Goal: Contribute content

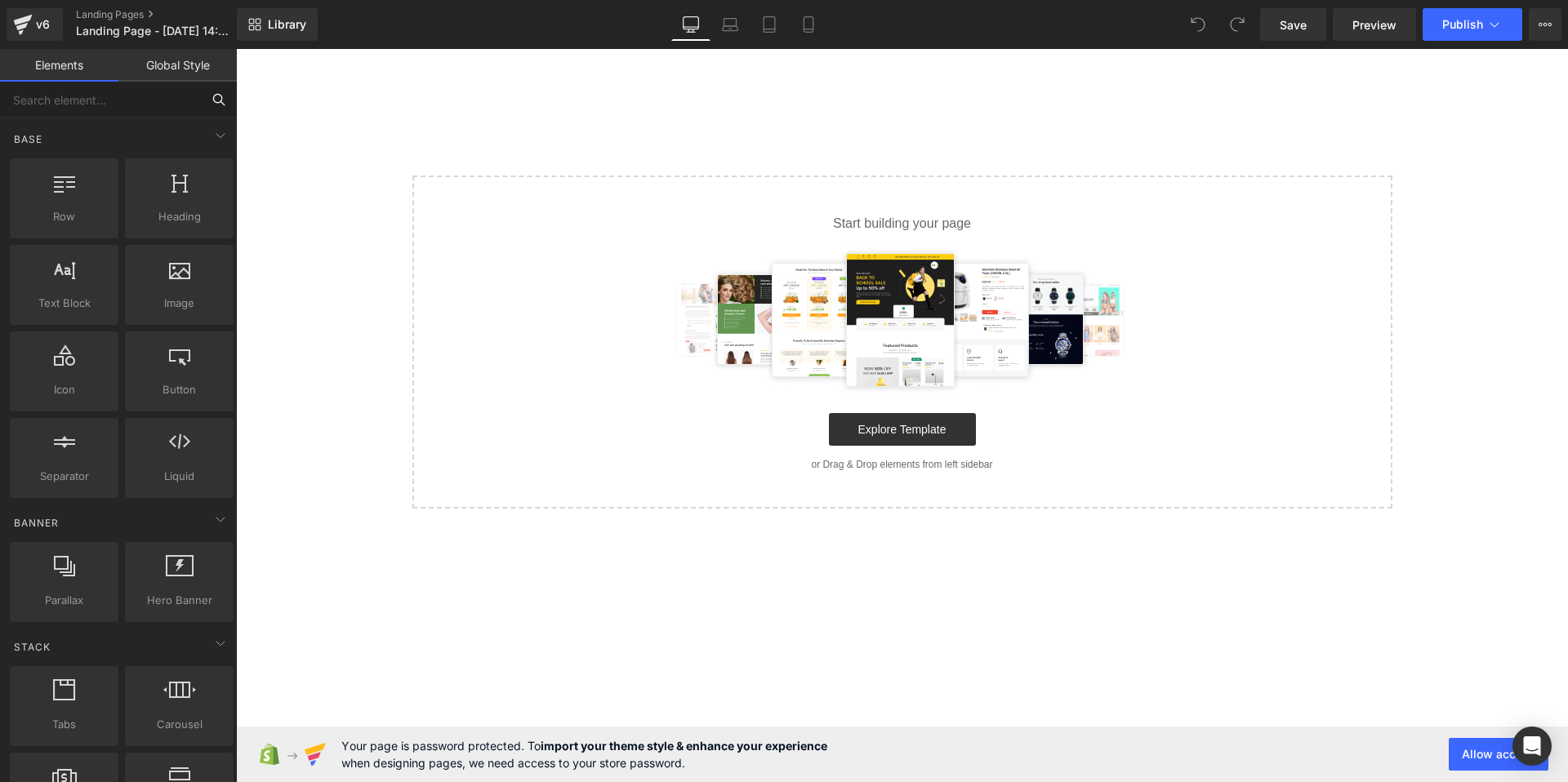
click at [130, 90] on input "text" at bounding box center [100, 99] width 201 height 36
type input "vi"
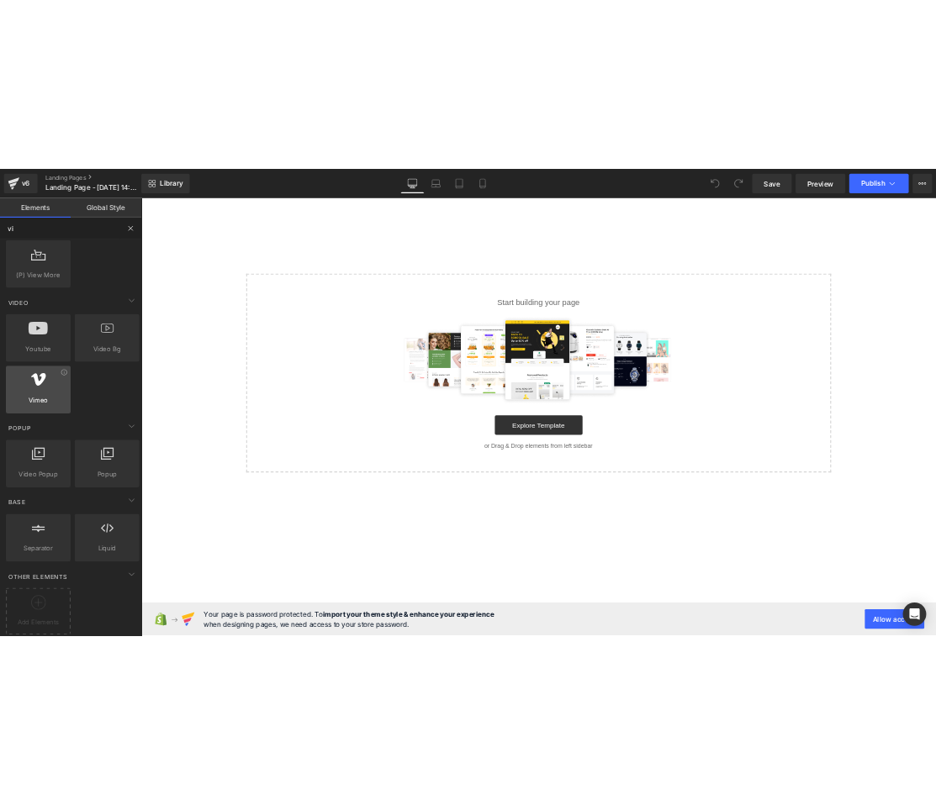
scroll to position [54, 0]
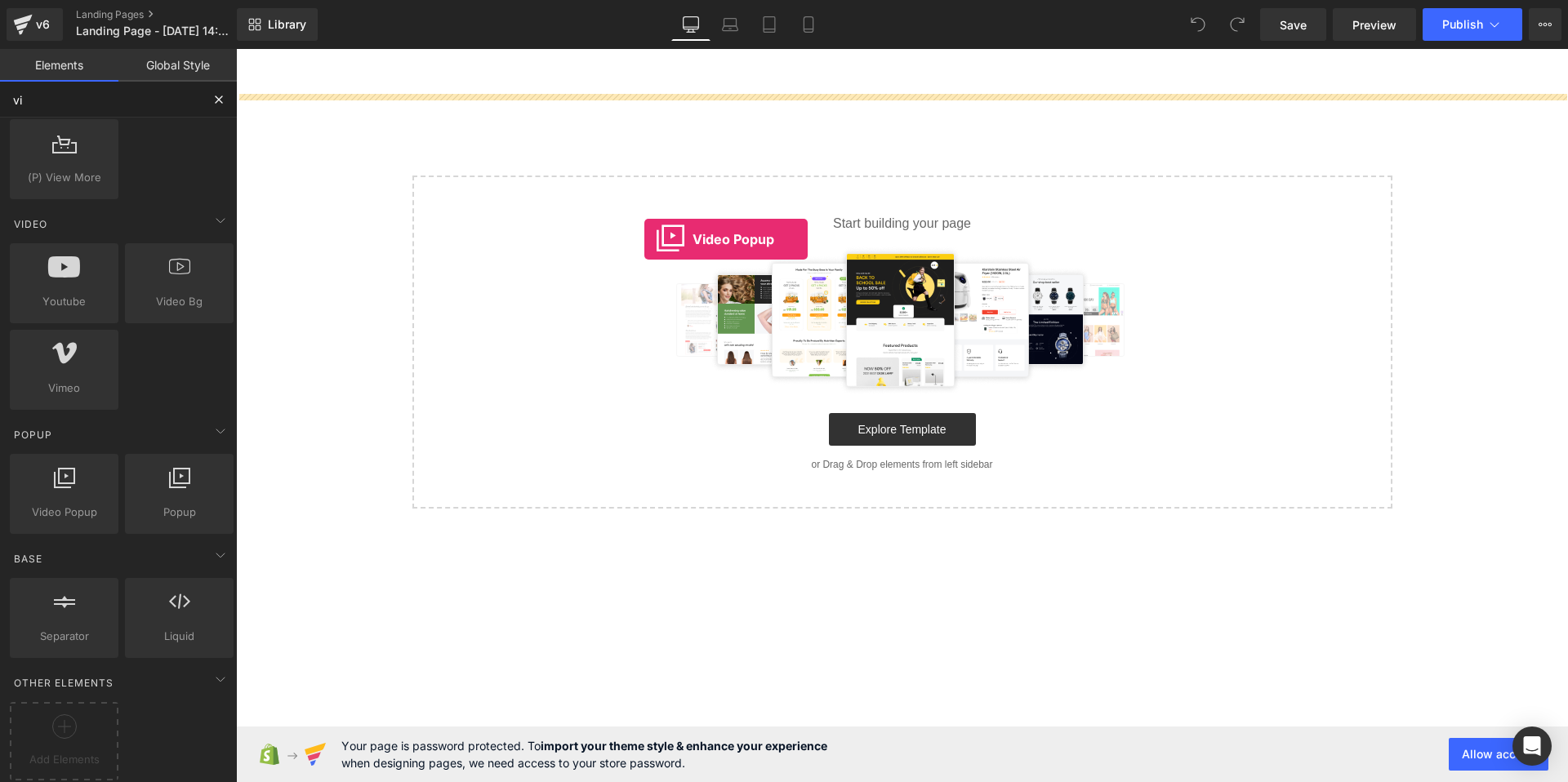
drag, startPoint x: 285, startPoint y: 541, endPoint x: 644, endPoint y: 239, distance: 469.1
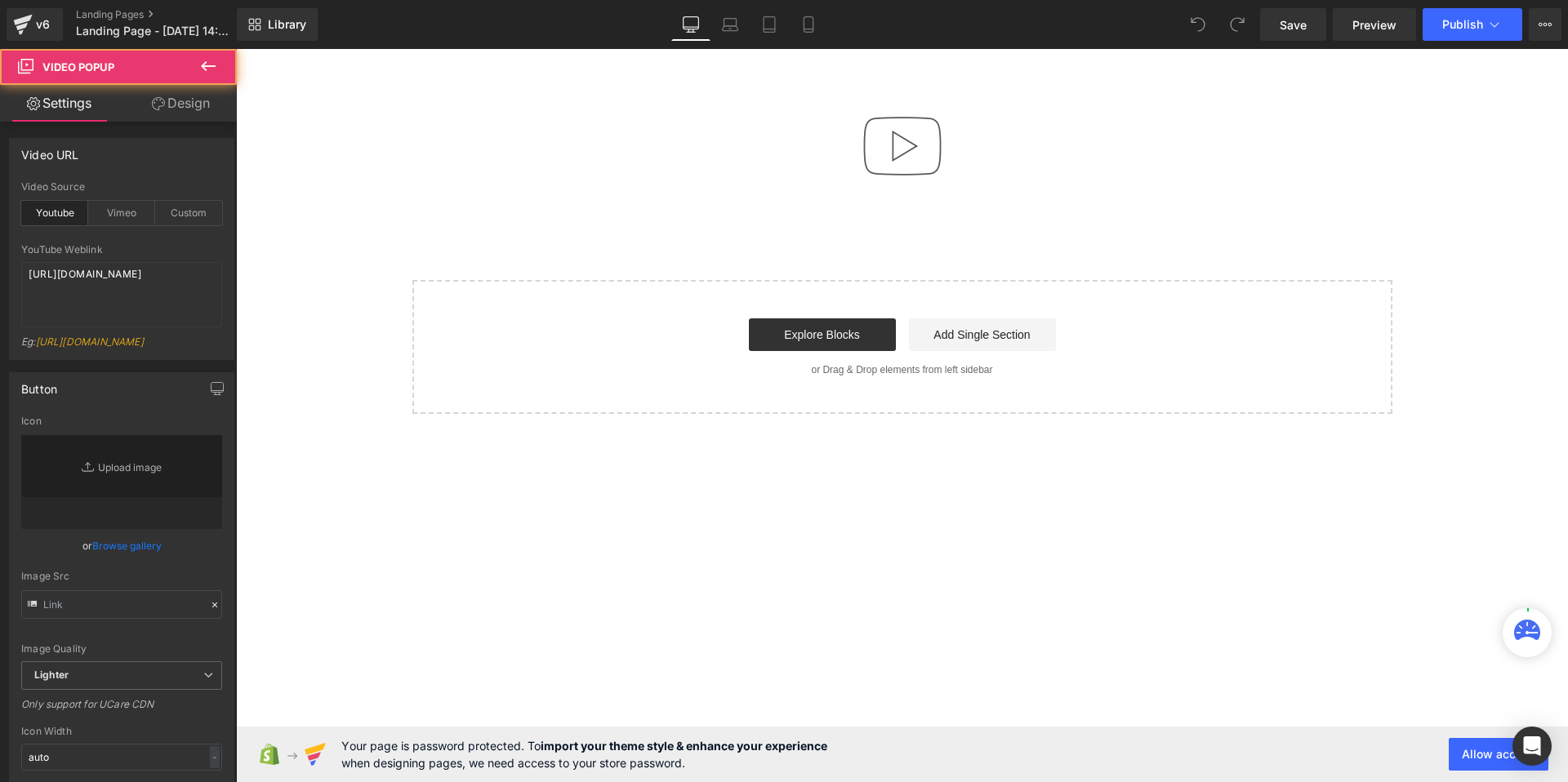
type input "//[DOMAIN_NAME][URL]"
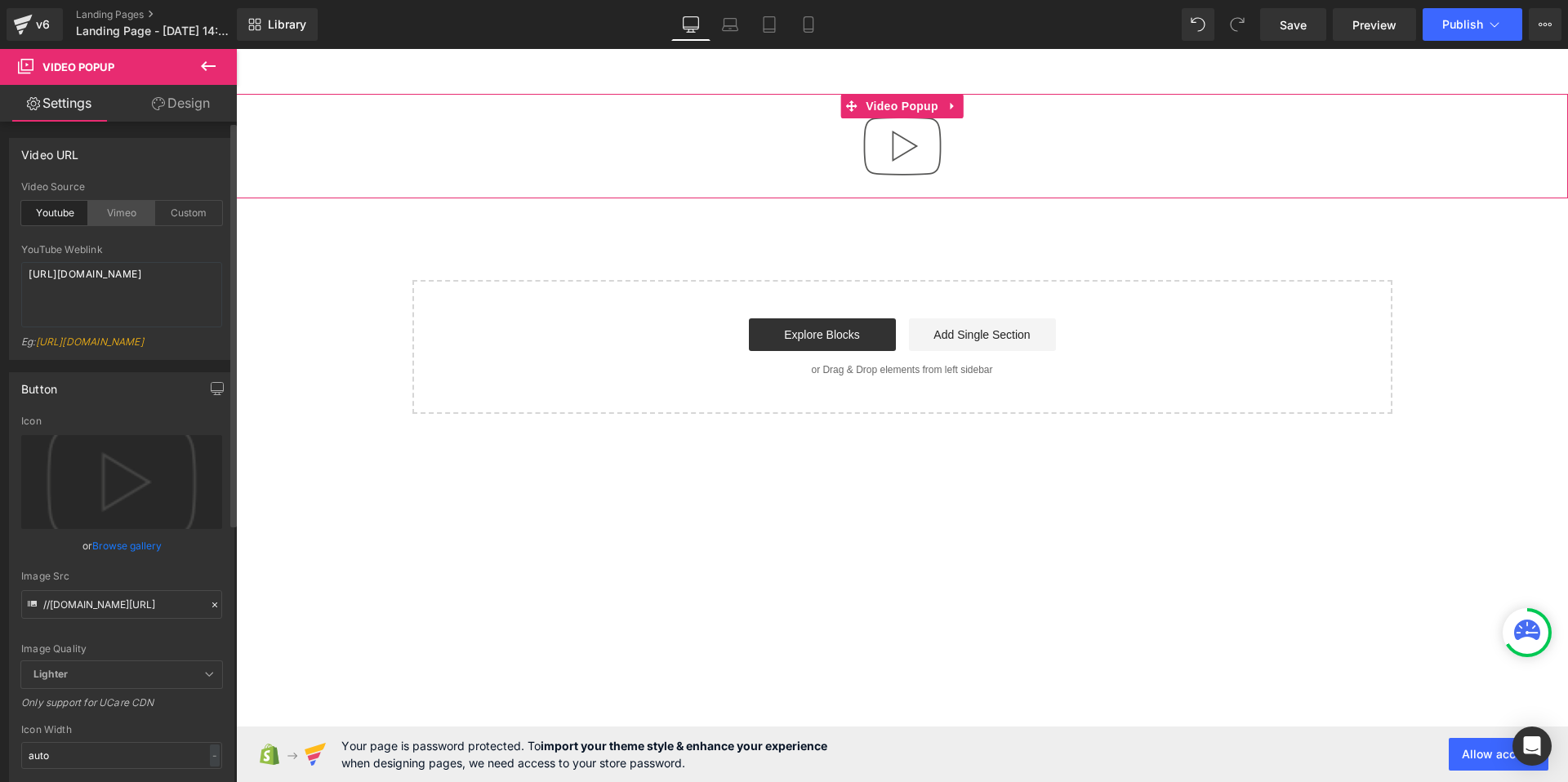
click at [131, 219] on div "Vimeo" at bounding box center [121, 213] width 67 height 24
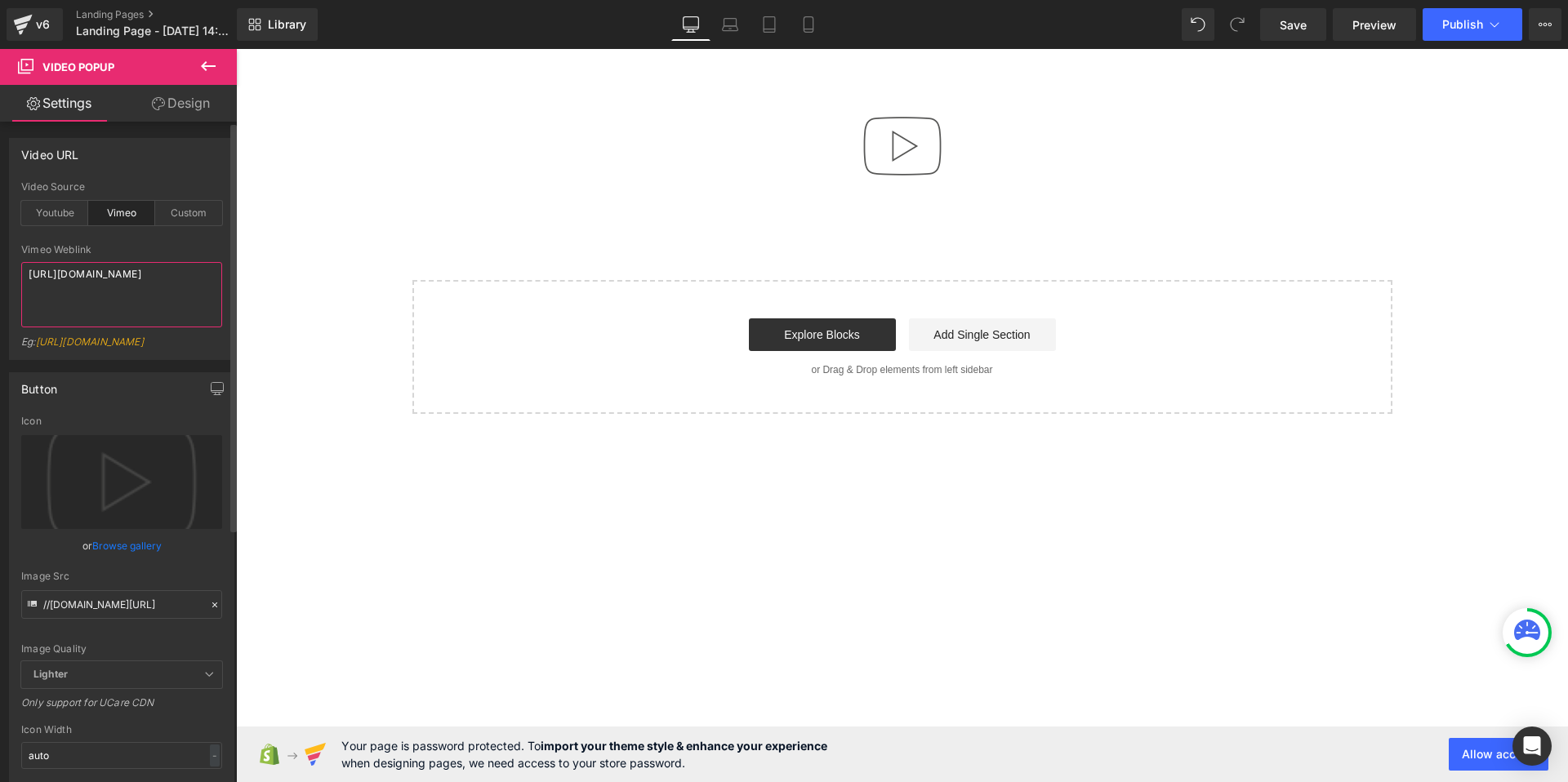
click at [119, 276] on textarea "[URL][DOMAIN_NAME]" at bounding box center [121, 294] width 201 height 65
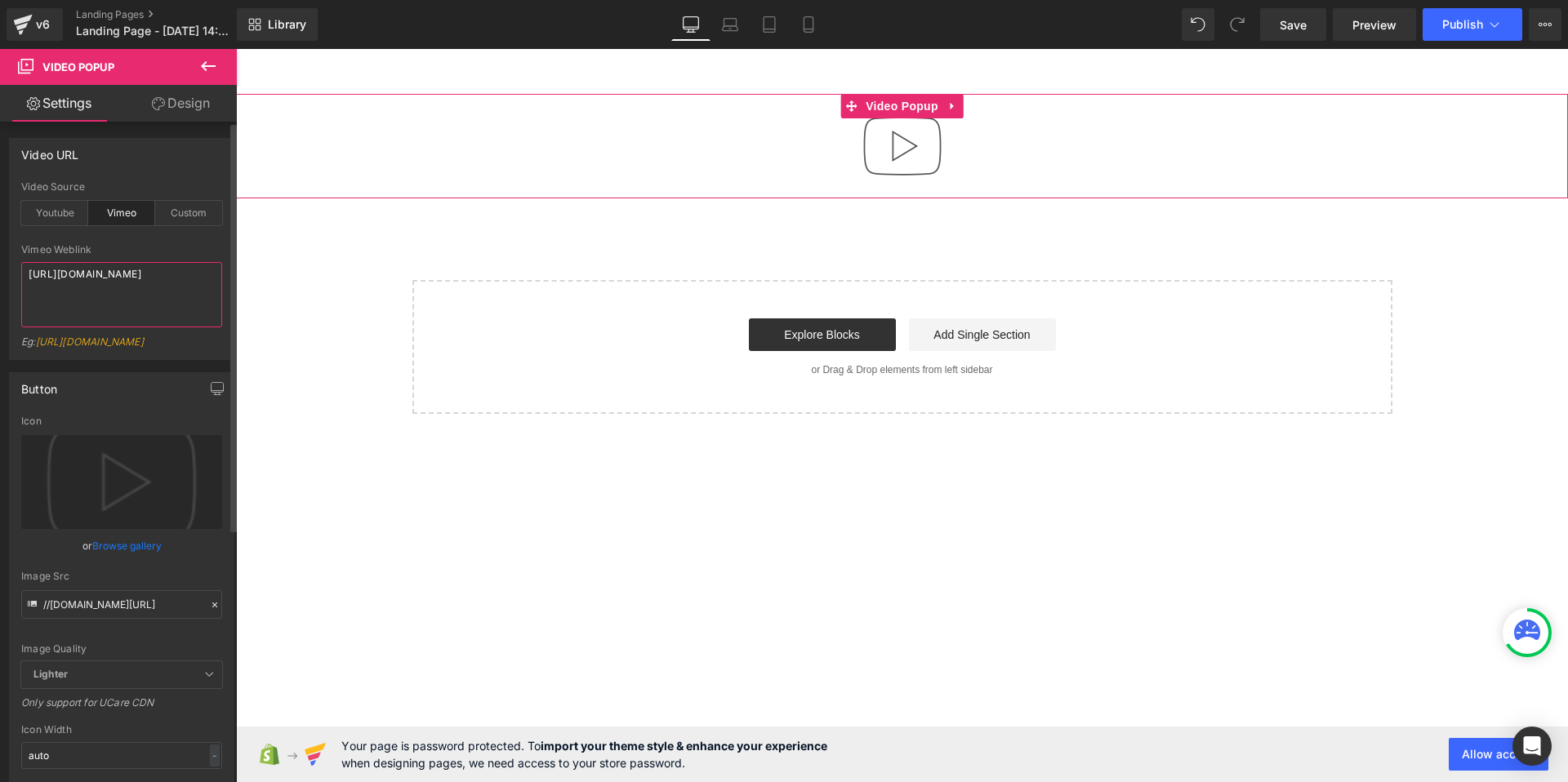
paste textarea "125505125"
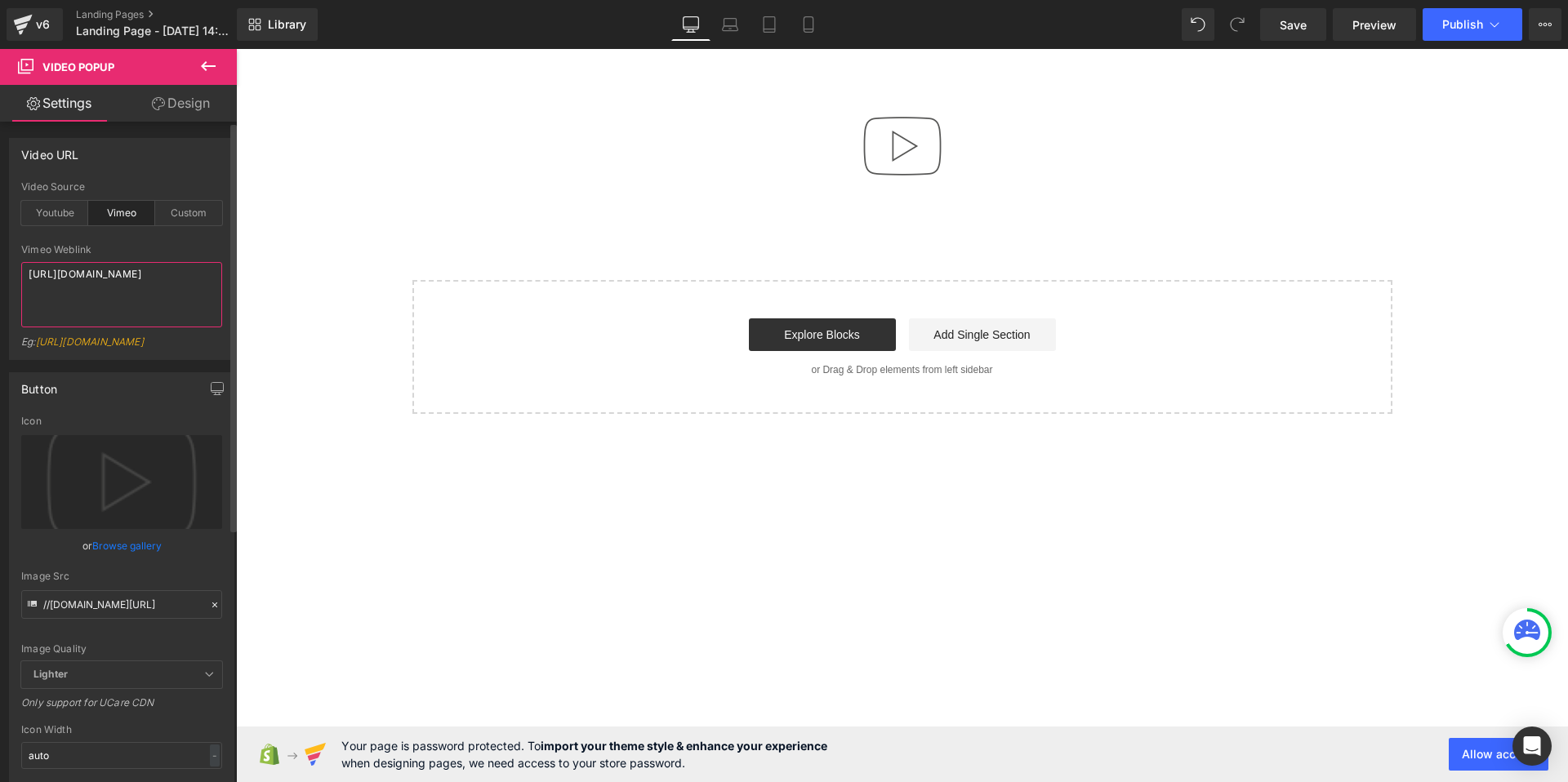
type textarea "[URL][DOMAIN_NAME]"
click at [192, 241] on div at bounding box center [121, 238] width 201 height 11
click at [1464, 25] on span "Publish" at bounding box center [1463, 23] width 41 height 13
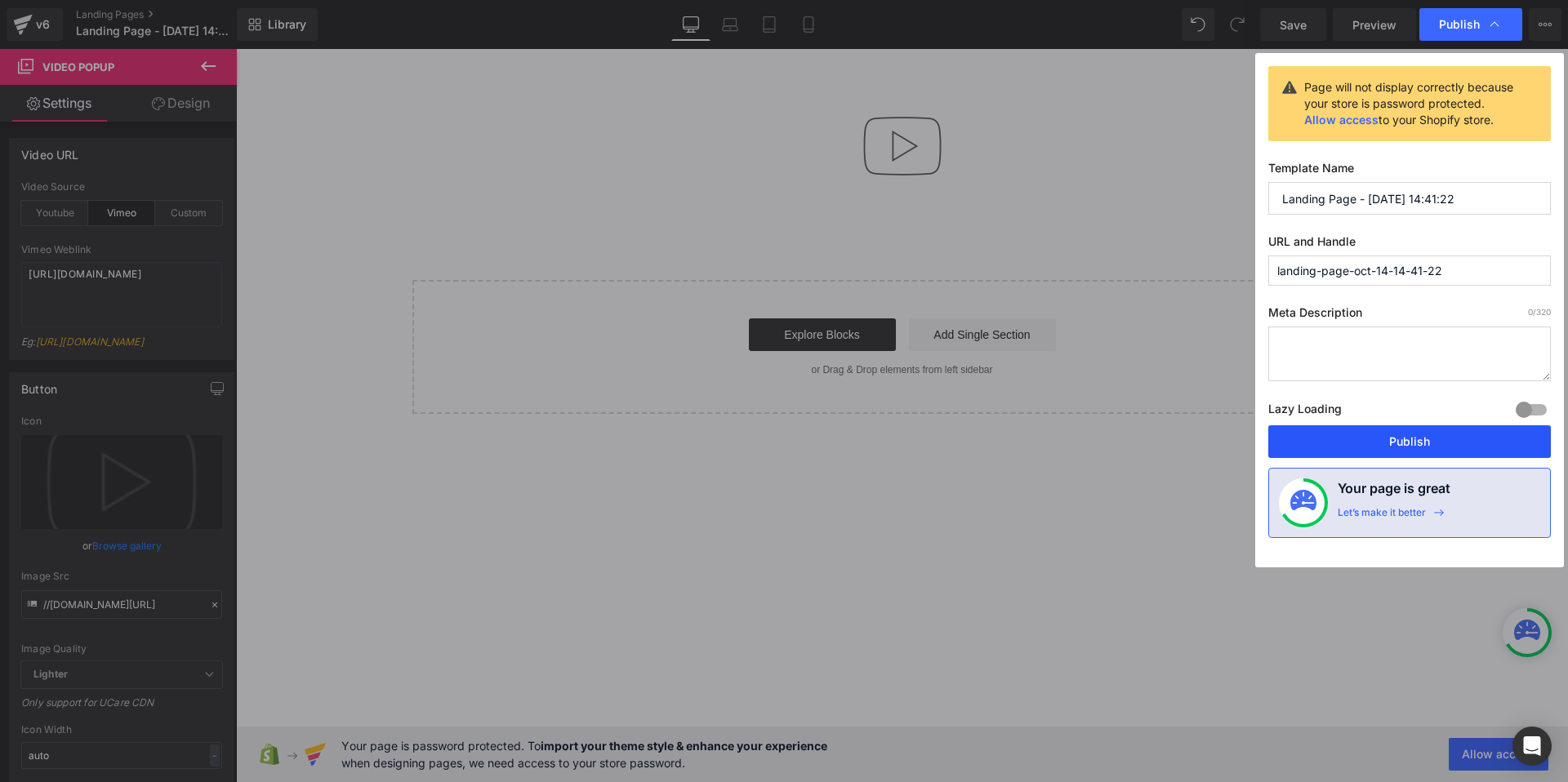
click at [1322, 439] on button "Publish" at bounding box center [1410, 442] width 283 height 33
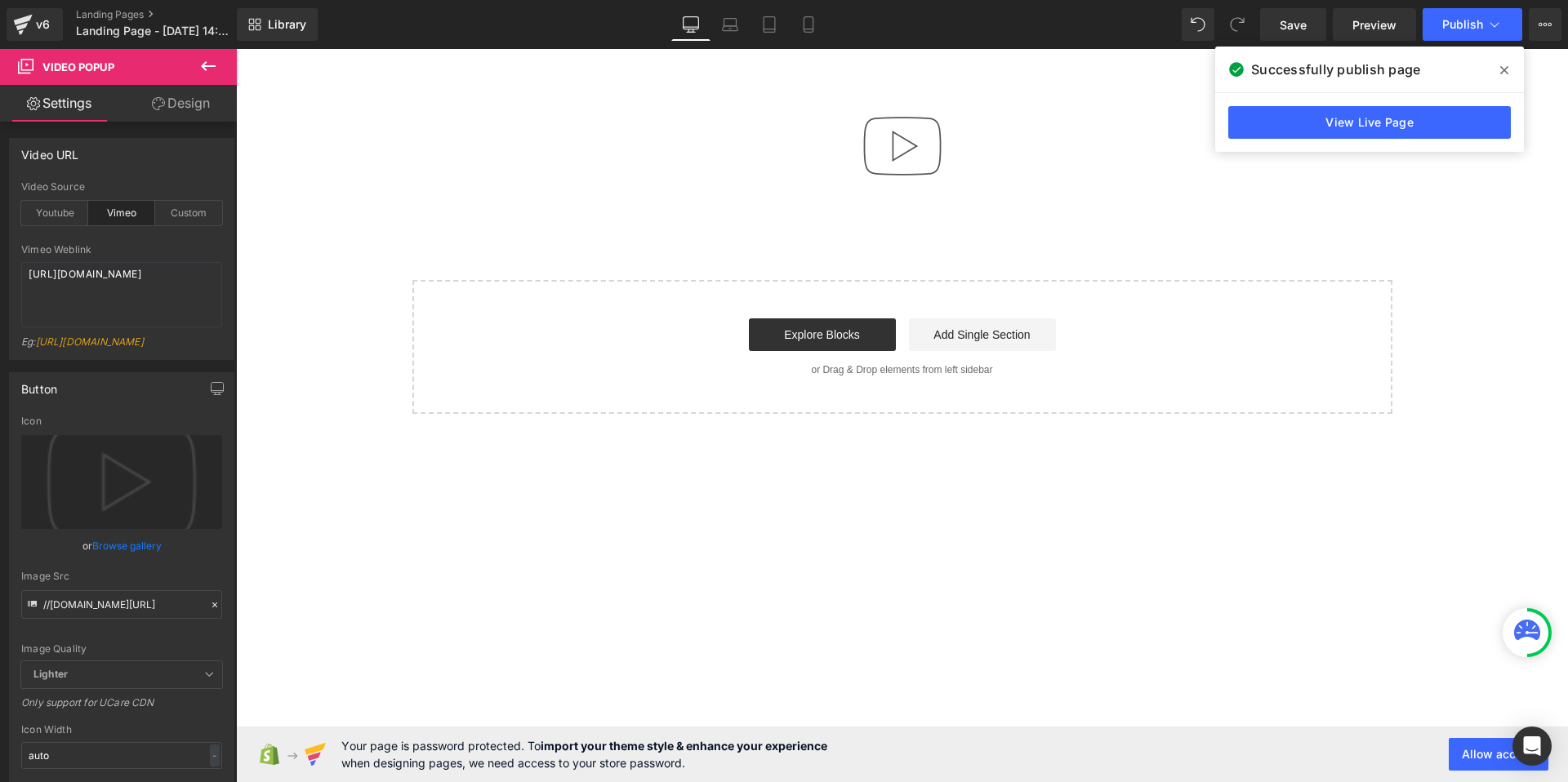
click at [999, 28] on div "Library Desktop Desktop Laptop Tablet Mobile Save Preview Publish Scheduled Vie…" at bounding box center [903, 24] width 1331 height 33
click at [1004, 39] on div "Library Desktop Desktop Laptop Tablet Mobile Save Preview Publish Scheduled Vie…" at bounding box center [903, 24] width 1331 height 33
click at [957, 29] on div "Library Desktop Desktop Laptop Tablet Mobile Save Preview Publish Scheduled Vie…" at bounding box center [903, 24] width 1331 height 33
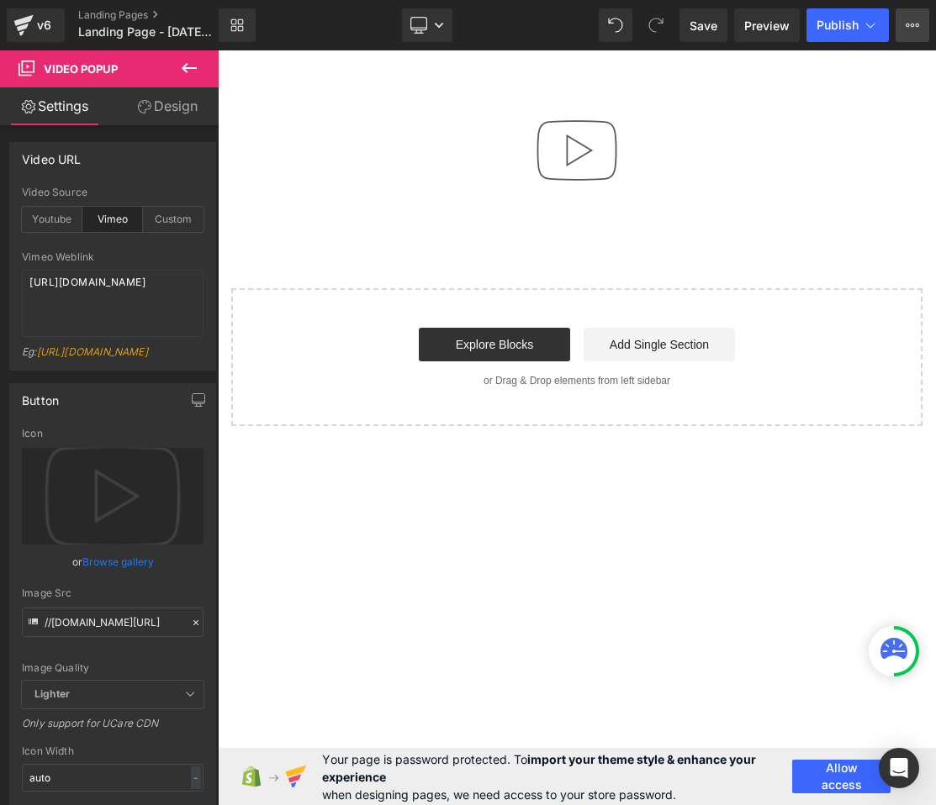
click at [906, 34] on button "View Live Page View with current Template Save Template to Library Schedule Pub…" at bounding box center [912, 25] width 34 height 34
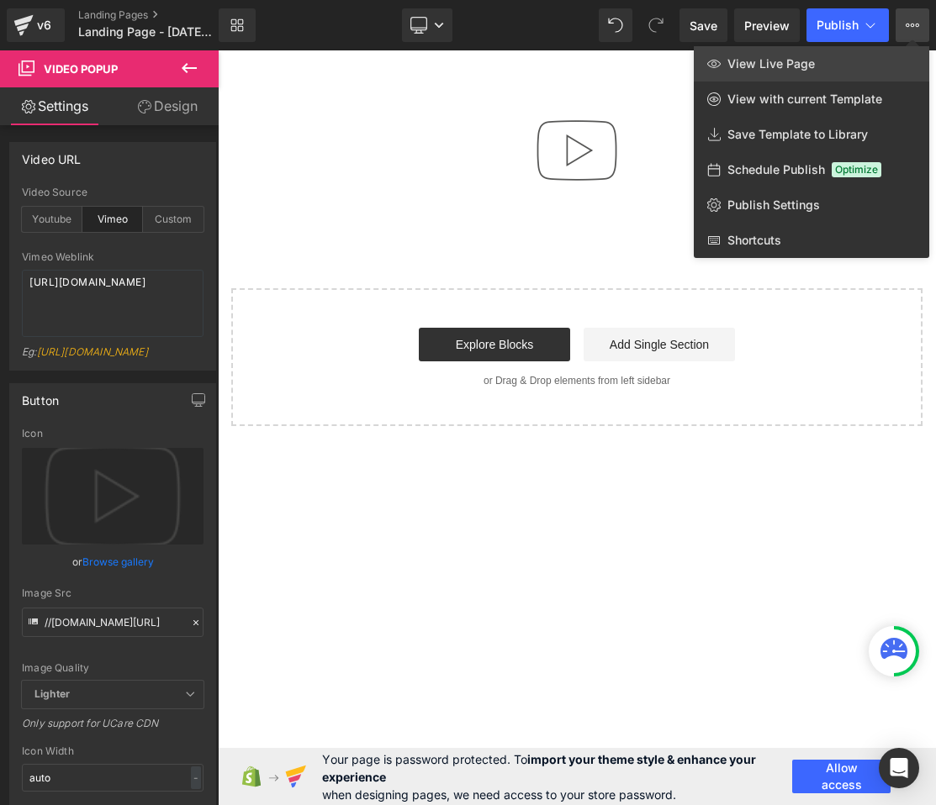
click at [773, 68] on span "View Live Page" at bounding box center [770, 63] width 87 height 15
